Goal: Communication & Community: Answer question/provide support

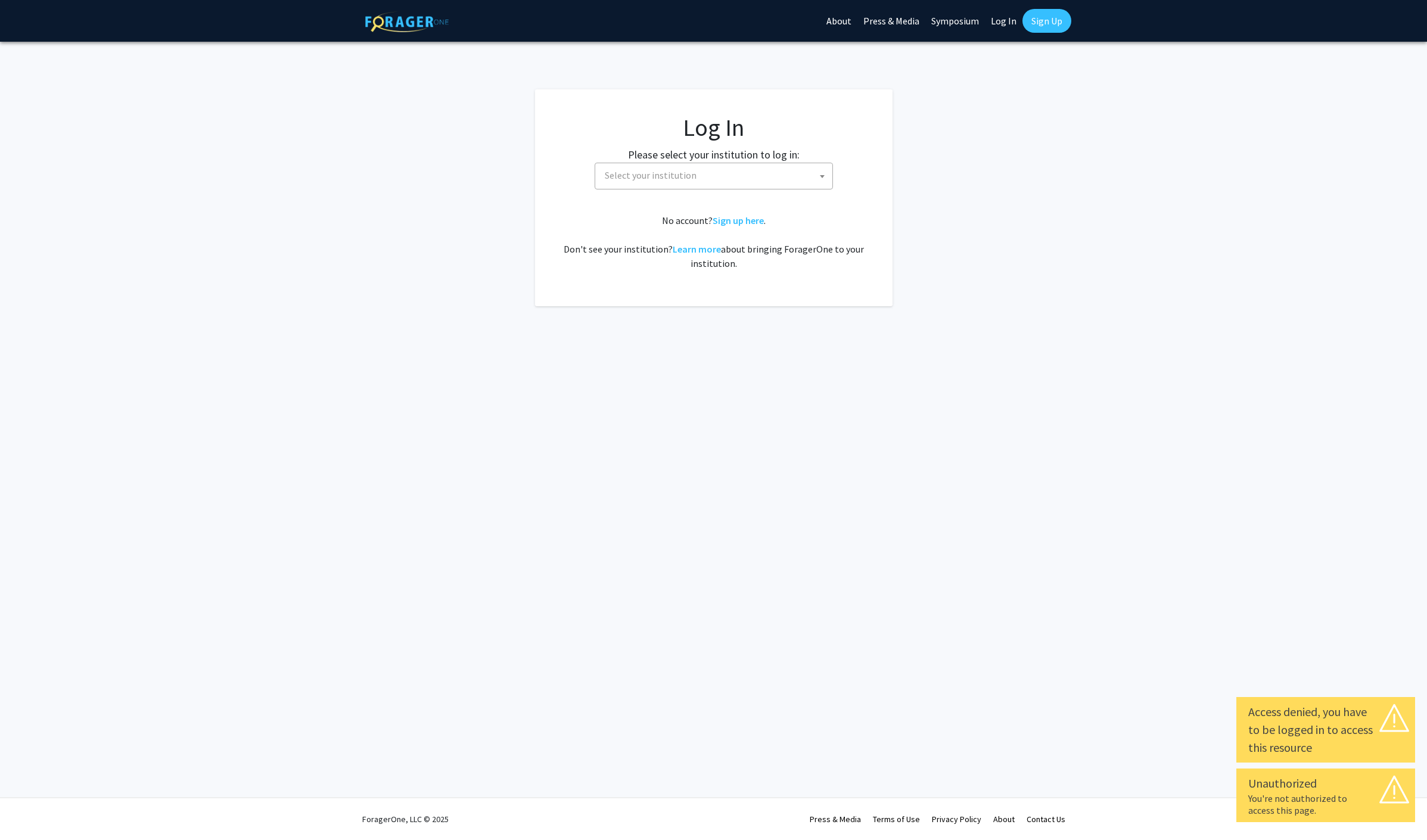
select select
click at [722, 179] on span "Select your institution" at bounding box center [716, 176] width 232 height 24
type input "missou"
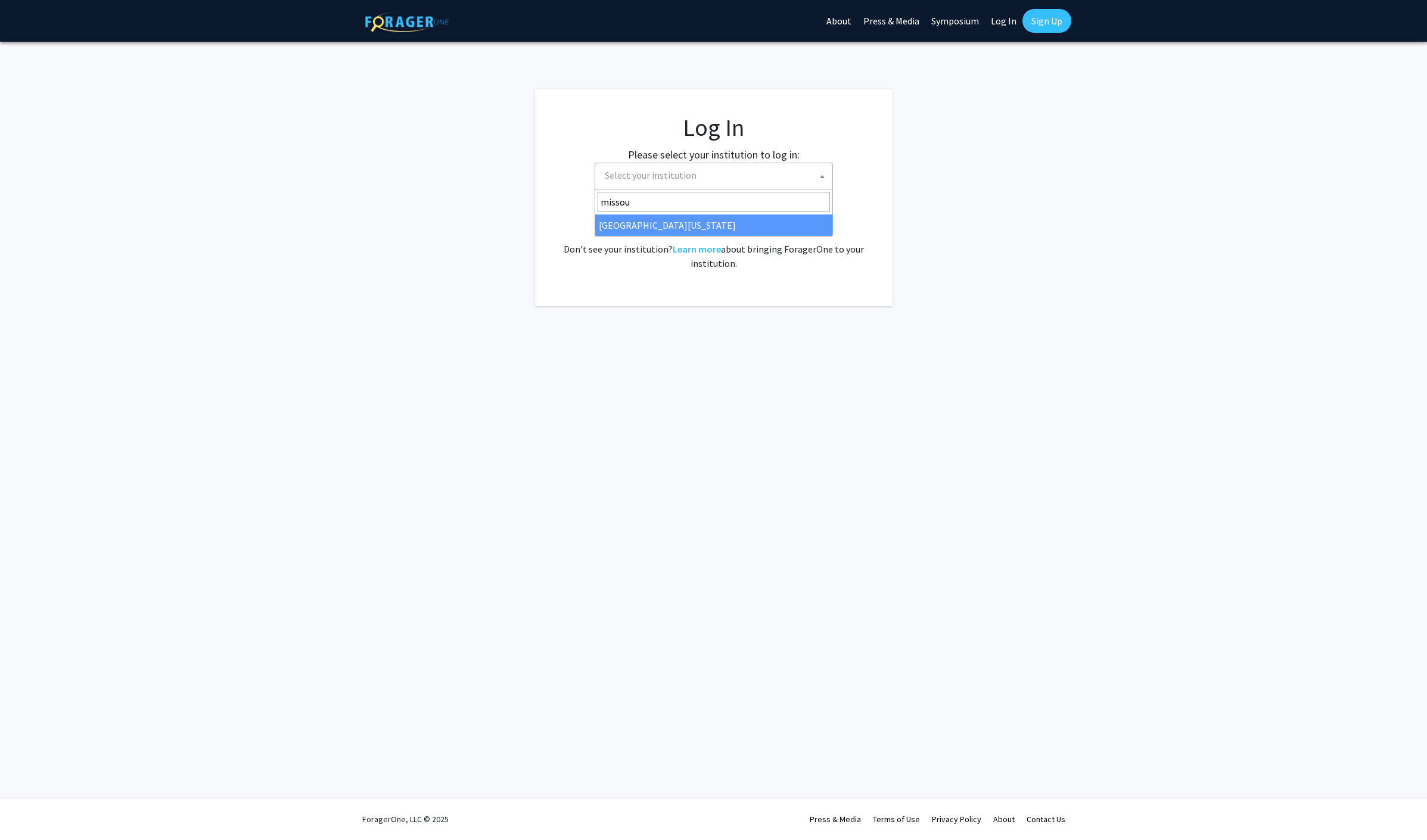
select select "33"
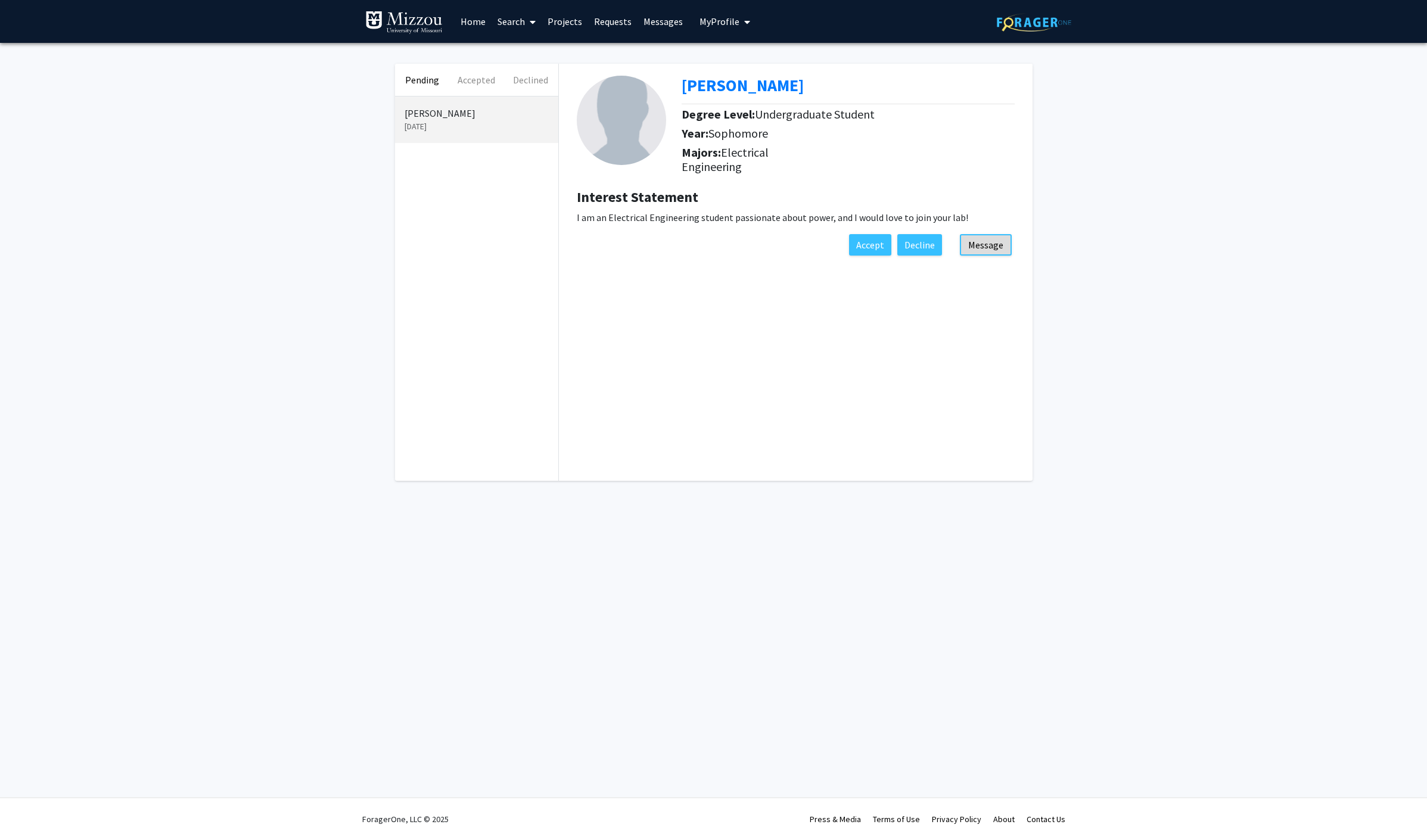
click at [988, 250] on button "Message" at bounding box center [985, 245] width 52 height 21
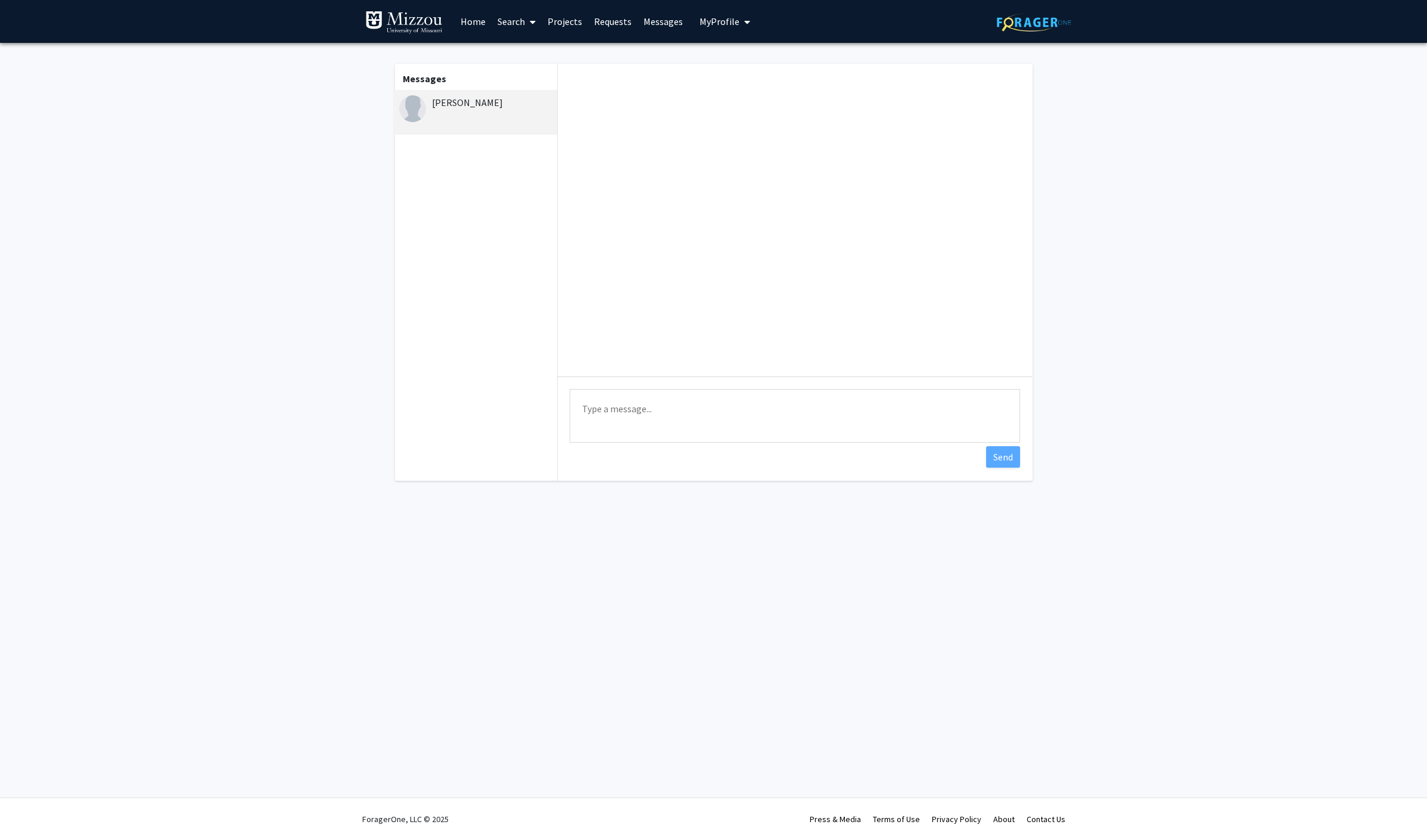
click at [750, 435] on textarea "Type a message" at bounding box center [795, 415] width 451 height 53
drag, startPoint x: 854, startPoint y: 402, endPoint x: 913, endPoint y: 402, distance: 59.0
click at [913, 402] on textarea "Dear [PERSON_NAME], Thank you for reaching out! Could you please send me your r…" at bounding box center [795, 415] width 451 height 53
click at [987, 400] on textarea "Dear [PERSON_NAME], Thank you for reaching out! Could you please send me your r…" at bounding box center [795, 415] width 451 height 53
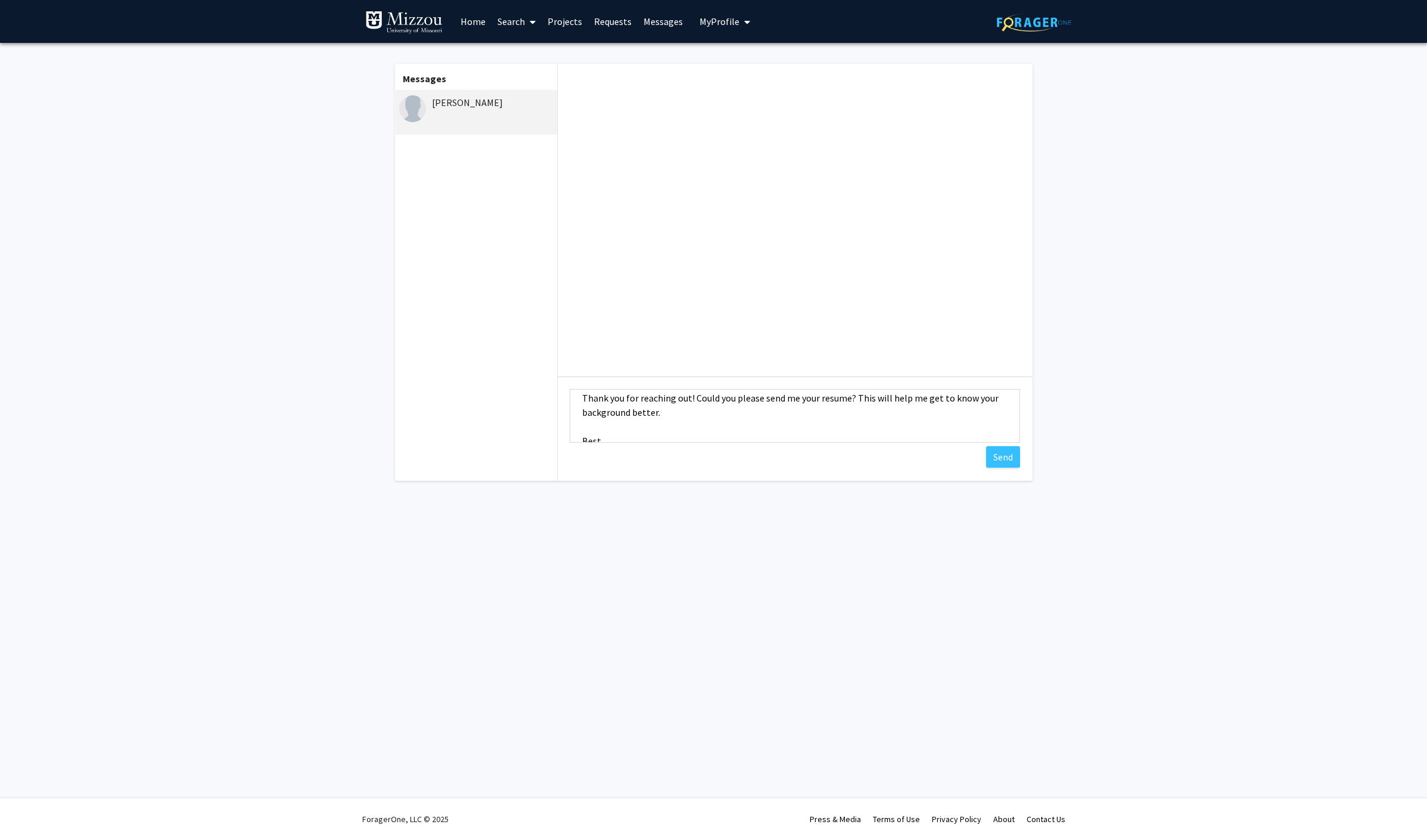
click at [853, 400] on textarea "Dear [PERSON_NAME], Thank you for reaching out! Could you please send me your r…" at bounding box center [795, 415] width 451 height 53
click at [850, 400] on textarea "Dear [PERSON_NAME], Thank you for reaching out! Could you please send me your r…" at bounding box center [795, 415] width 451 height 53
click at [769, 406] on textarea "Dear [PERSON_NAME], Thank you for reaching out! Could you please send me your r…" at bounding box center [795, 415] width 451 height 53
paste textarea "I would appreciate the opportunity to have a brief conversation with you to ass…"
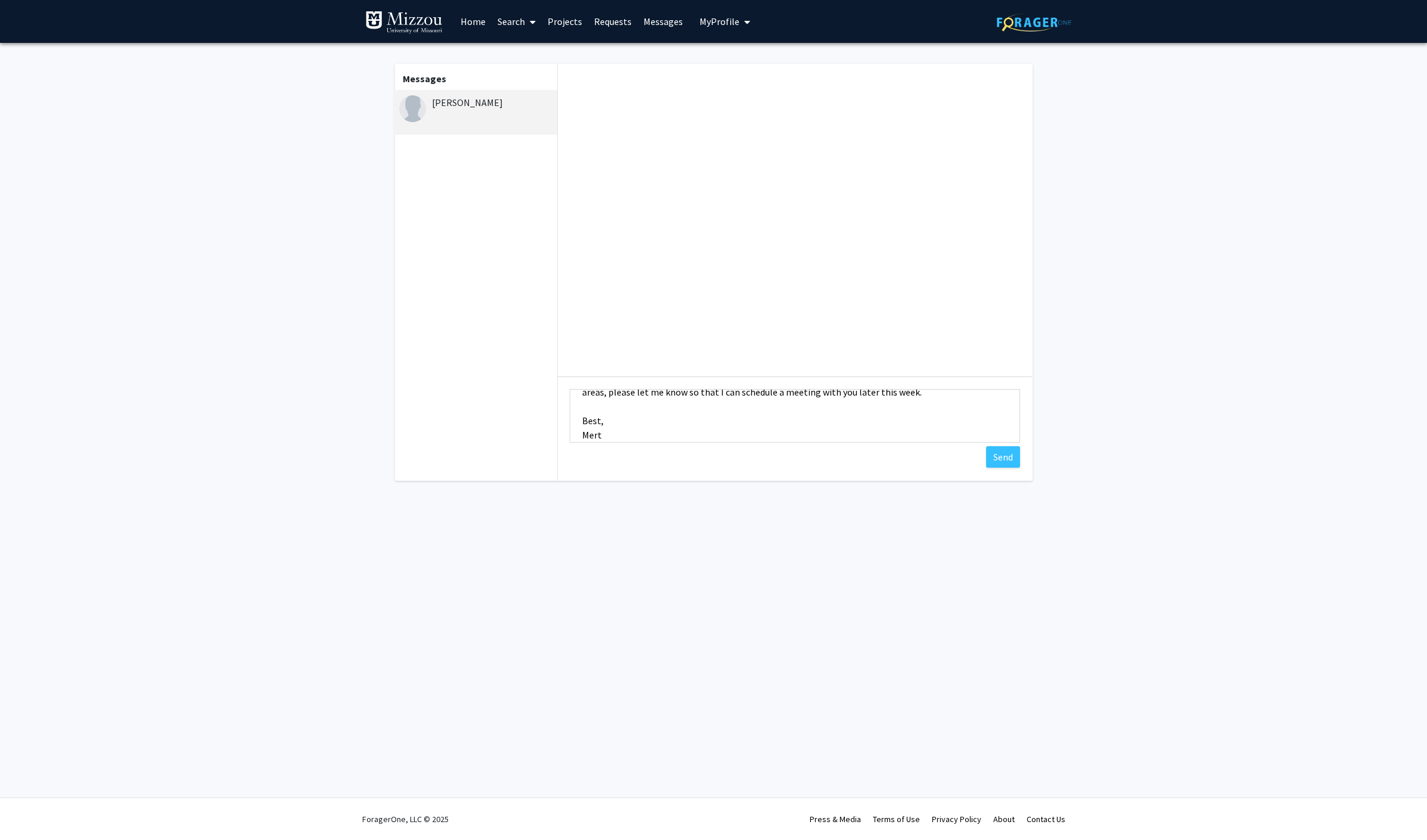
click at [886, 398] on textarea "Dear [PERSON_NAME], Thank you for reaching out! Could you please send me your r…" at bounding box center [795, 415] width 451 height 53
paste textarea "To get involved in stipended undergraduate research, you need to apply for the …"
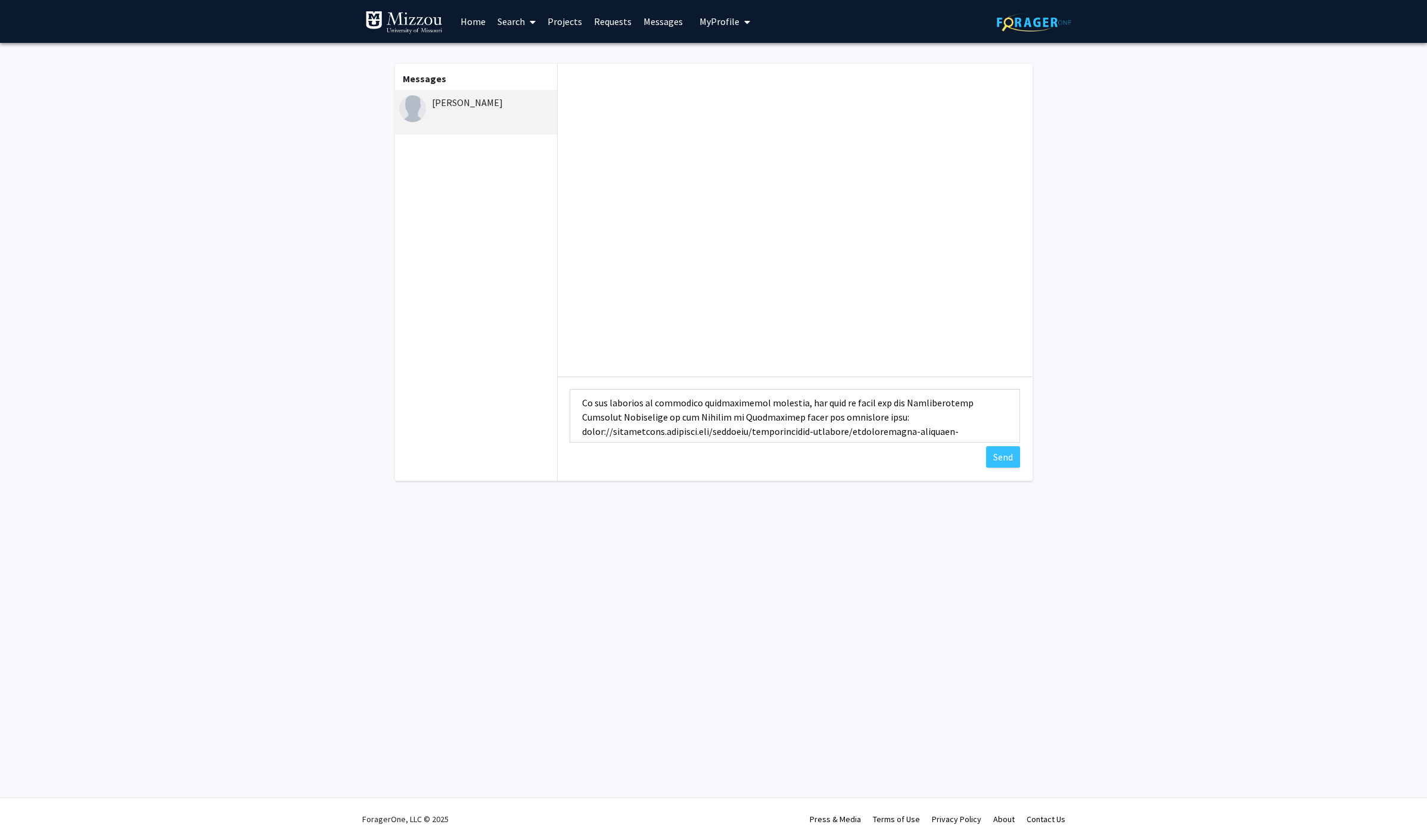
click at [687, 408] on textarea "Type a message" at bounding box center [795, 415] width 451 height 53
click at [792, 413] on textarea "Type a message" at bounding box center [795, 415] width 451 height 53
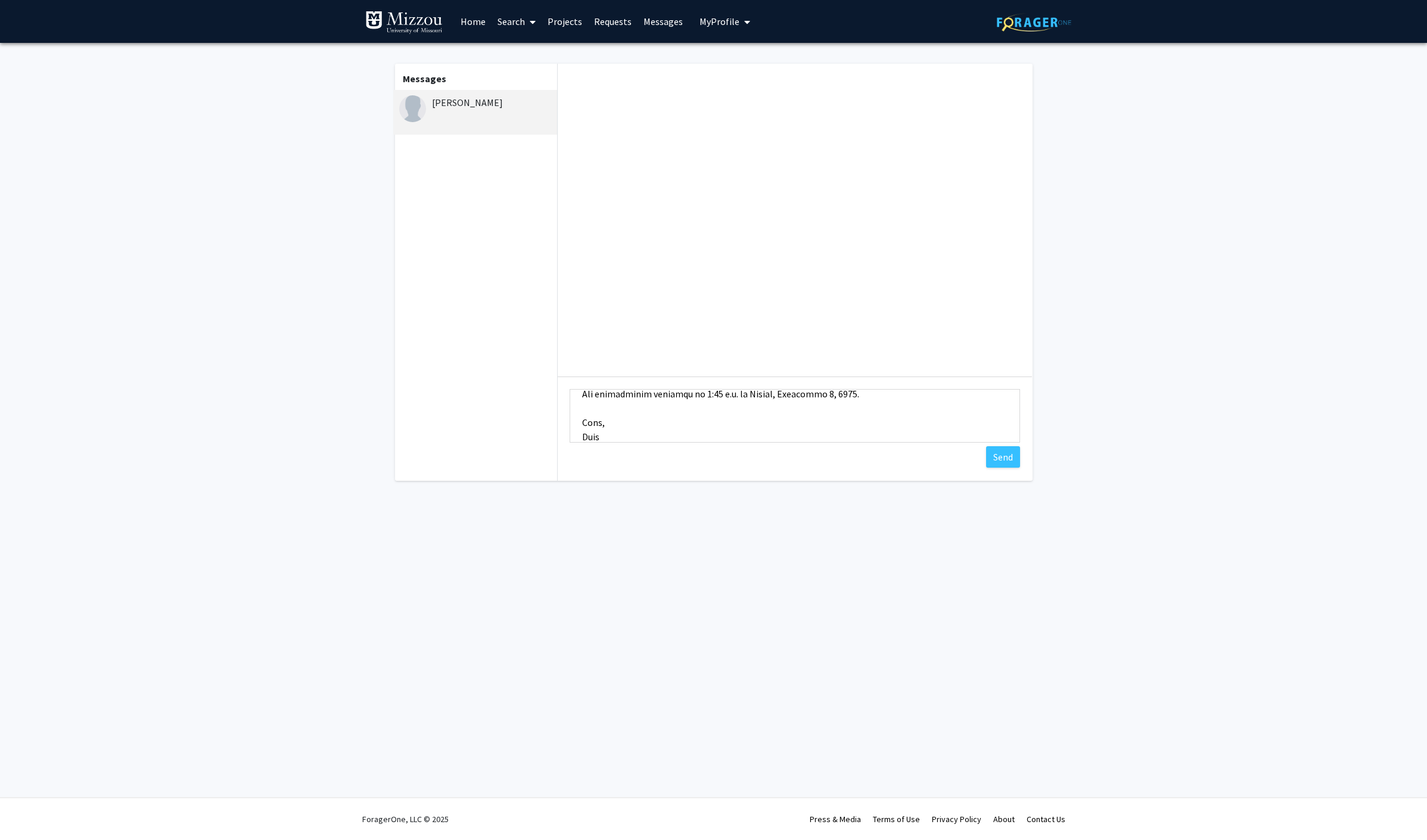
scroll to position [272, 0]
type textarea "Dear [PERSON_NAME], Thank you for reaching out! Could you please send me your r…"
click at [1011, 468] on button "Send" at bounding box center [1003, 456] width 34 height 21
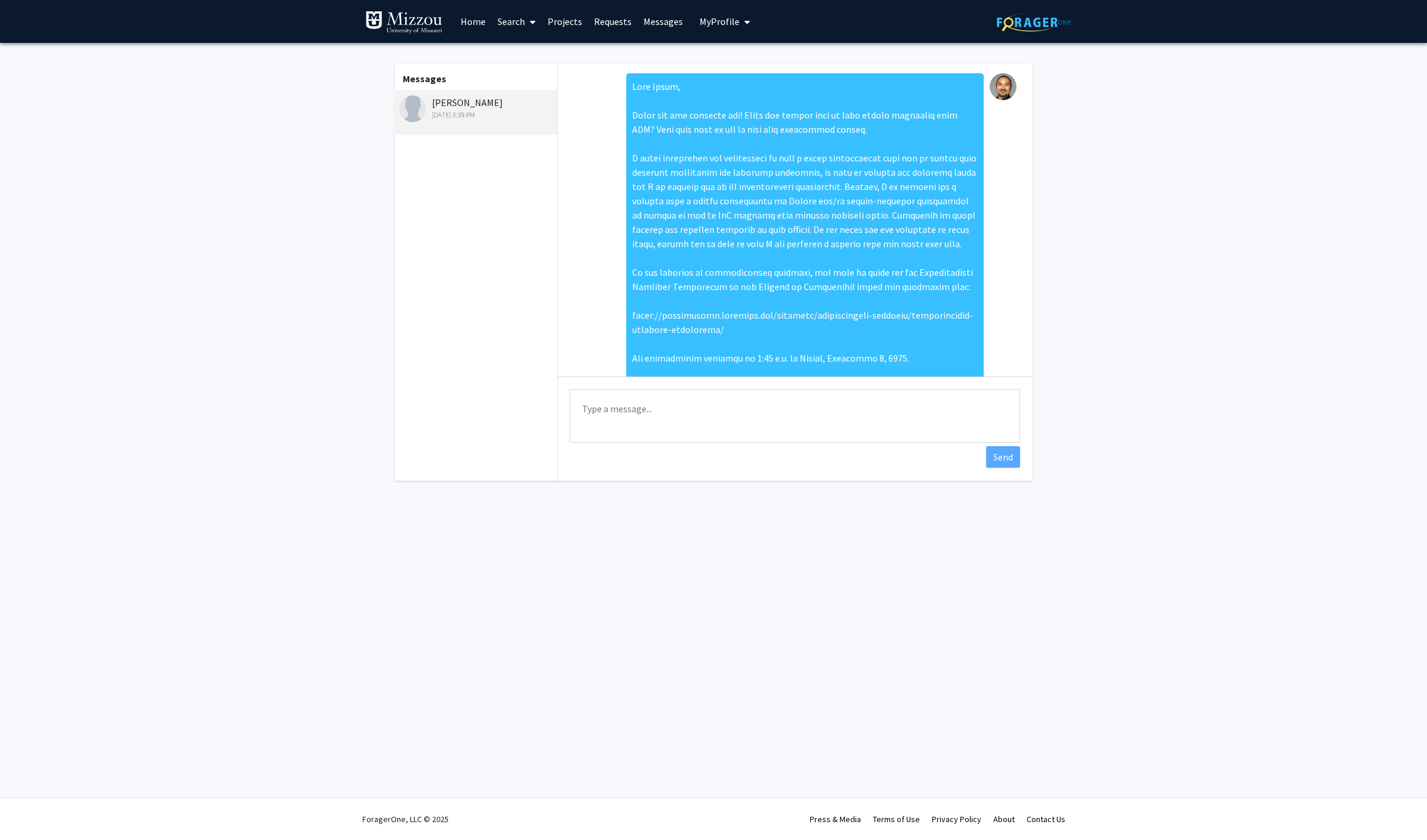
scroll to position [0, 0]
click at [540, 257] on div "Messages [PERSON_NAME] [DATE] 3:39 PM" at bounding box center [475, 272] width 164 height 417
